Goal: Navigation & Orientation: Find specific page/section

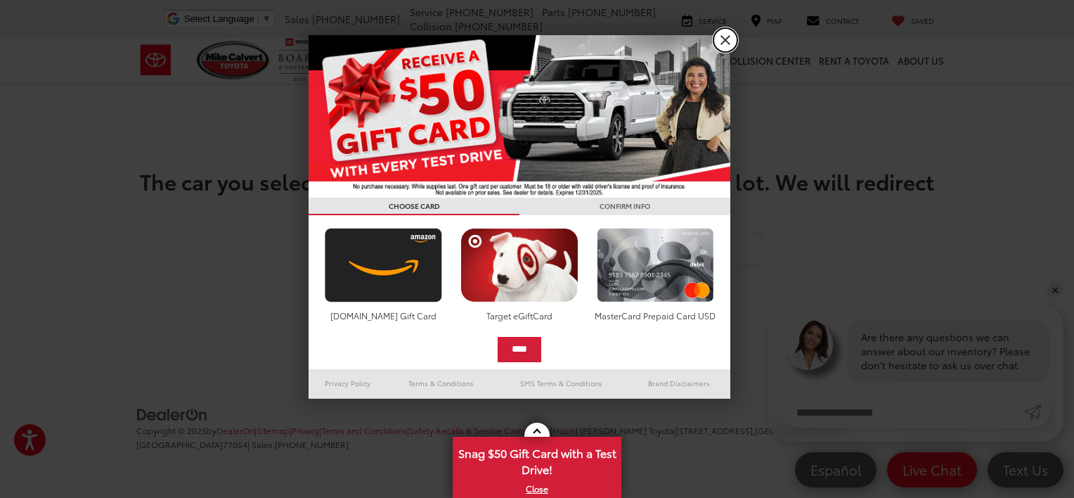
click at [727, 40] on link "X" at bounding box center [725, 40] width 24 height 24
